Goal: Task Accomplishment & Management: Manage account settings

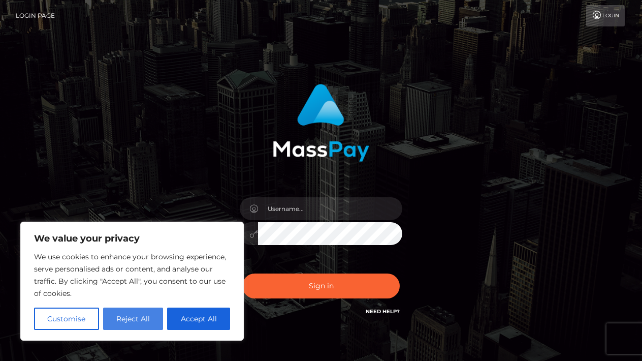
click at [151, 321] on button "Reject All" at bounding box center [133, 318] width 60 height 22
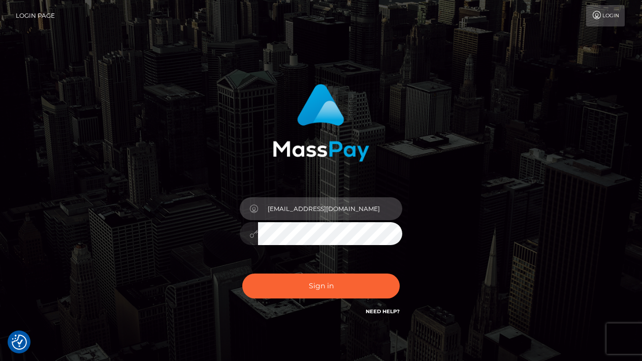
type input "inespaing@gmail.com"
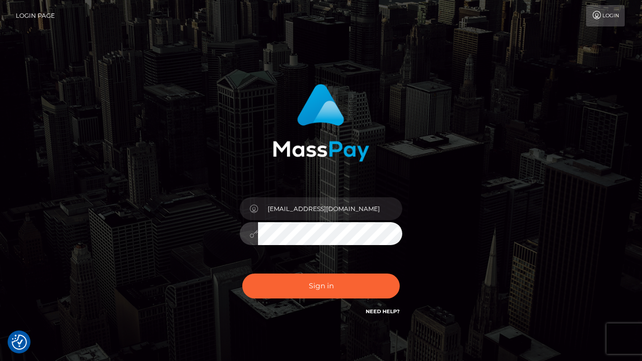
click at [321, 286] on button "Sign in" at bounding box center [321, 285] width 158 height 25
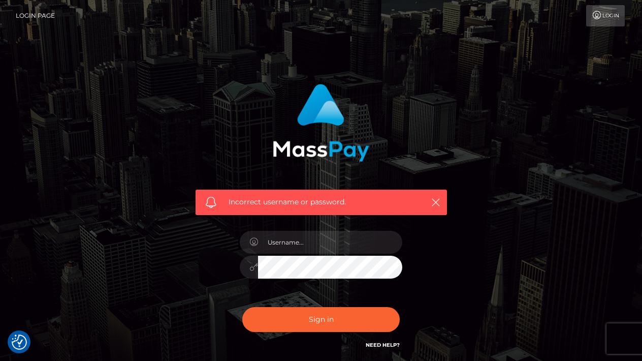
click at [393, 345] on link "Need Help?" at bounding box center [383, 345] width 34 height 7
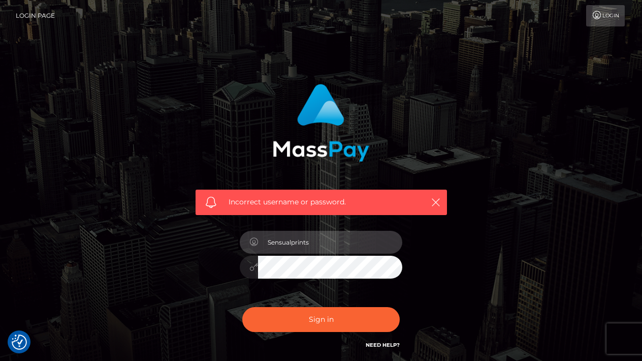
type input "Sensualprints"
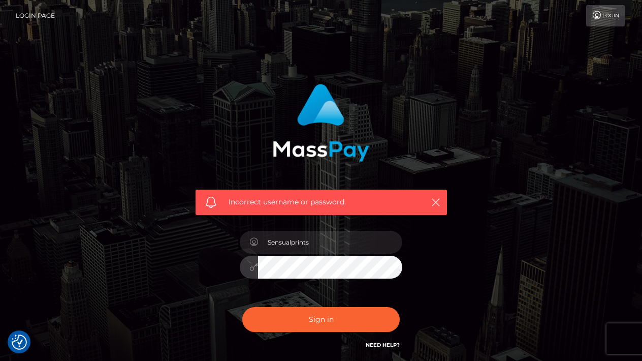
click at [321, 319] on button "Sign in" at bounding box center [321, 319] width 158 height 25
